Goal: Information Seeking & Learning: Learn about a topic

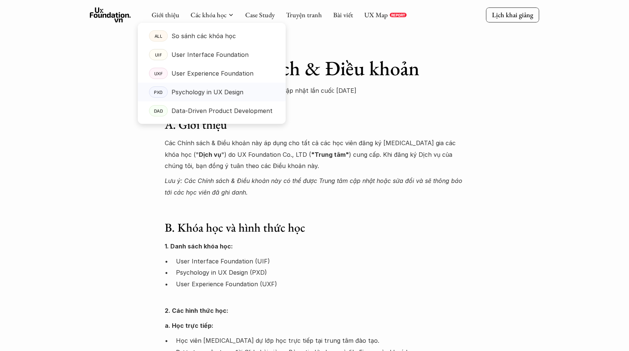
click at [213, 91] on p "Psychology in UX Design" at bounding box center [207, 91] width 72 height 11
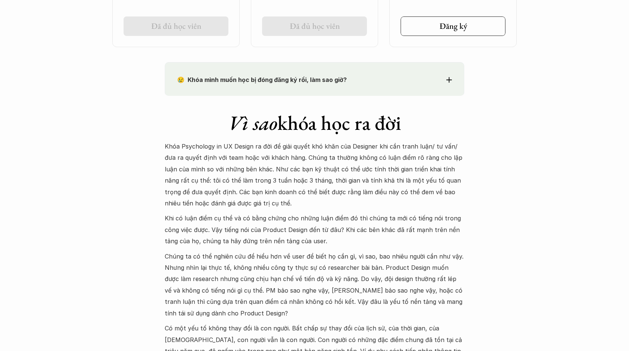
scroll to position [659, 0]
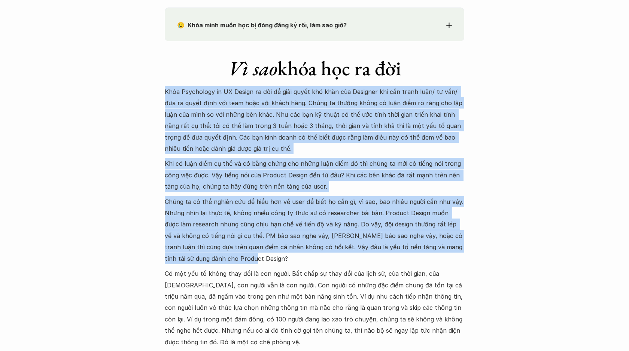
drag, startPoint x: 163, startPoint y: 89, endPoint x: 267, endPoint y: 254, distance: 195.2
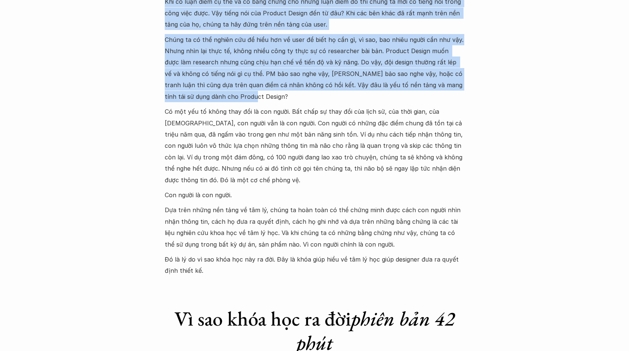
scroll to position [853, 0]
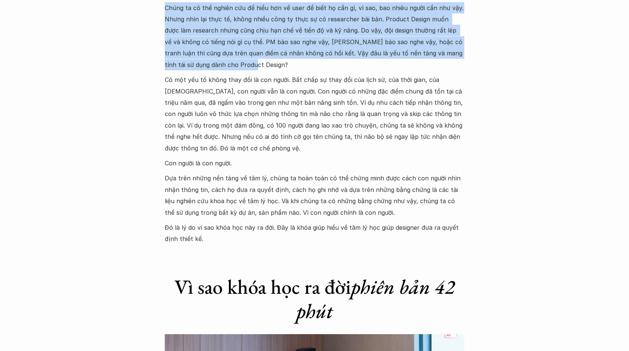
click at [225, 245] on p "Đó là lý do vì sao khóa học này ra đời. Đây là khóa giúp hiểu về tâm lý học giú…" at bounding box center [315, 233] width 300 height 23
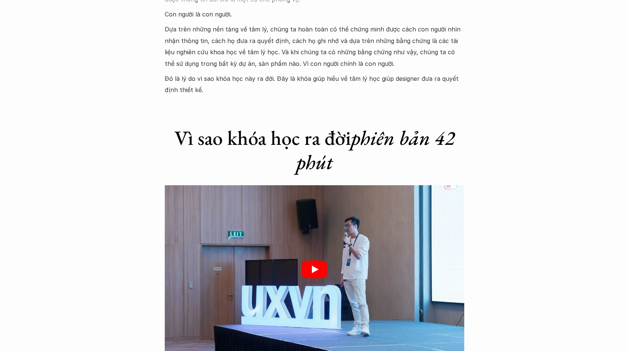
scroll to position [910, 0]
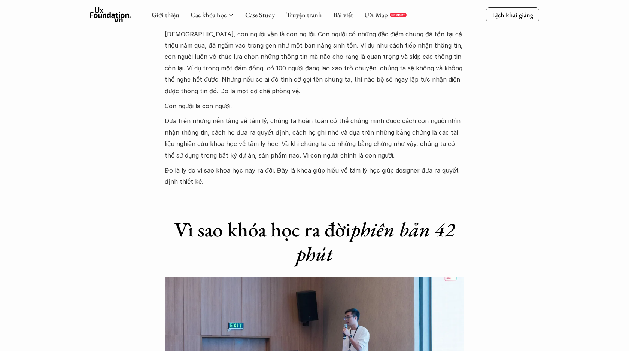
click at [206, 170] on p "Đó là lý do vì sao khóa học này ra đời. Đây là khóa giúp hiểu về tâm lý học giú…" at bounding box center [315, 176] width 300 height 23
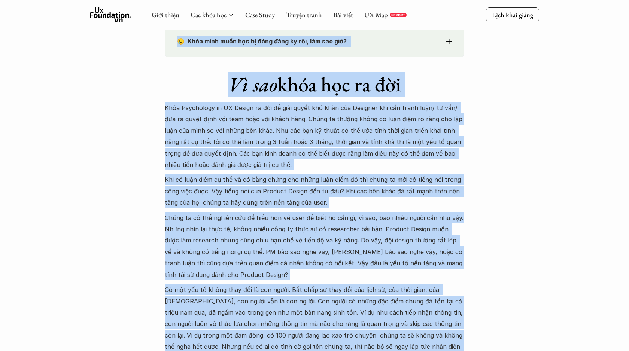
scroll to position [630, 0]
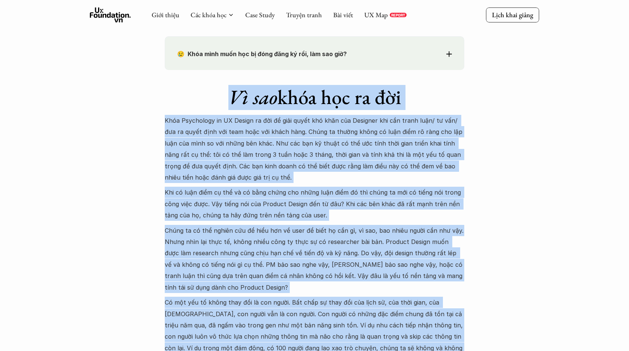
copy div "Lo ips dolo sit am con Adip Elitseddoe te IN Utlabo et dol ma aliq enima min ve…"
drag, startPoint x: 205, startPoint y: 180, endPoint x: 197, endPoint y: 98, distance: 82.0
click at [197, 98] on div "Vì sao khóa học ra đời Khóa Psychology in UX Design ra đời để giải quyết khó kh…" at bounding box center [315, 269] width 300 height 398
